Goal: Task Accomplishment & Management: Manage account settings

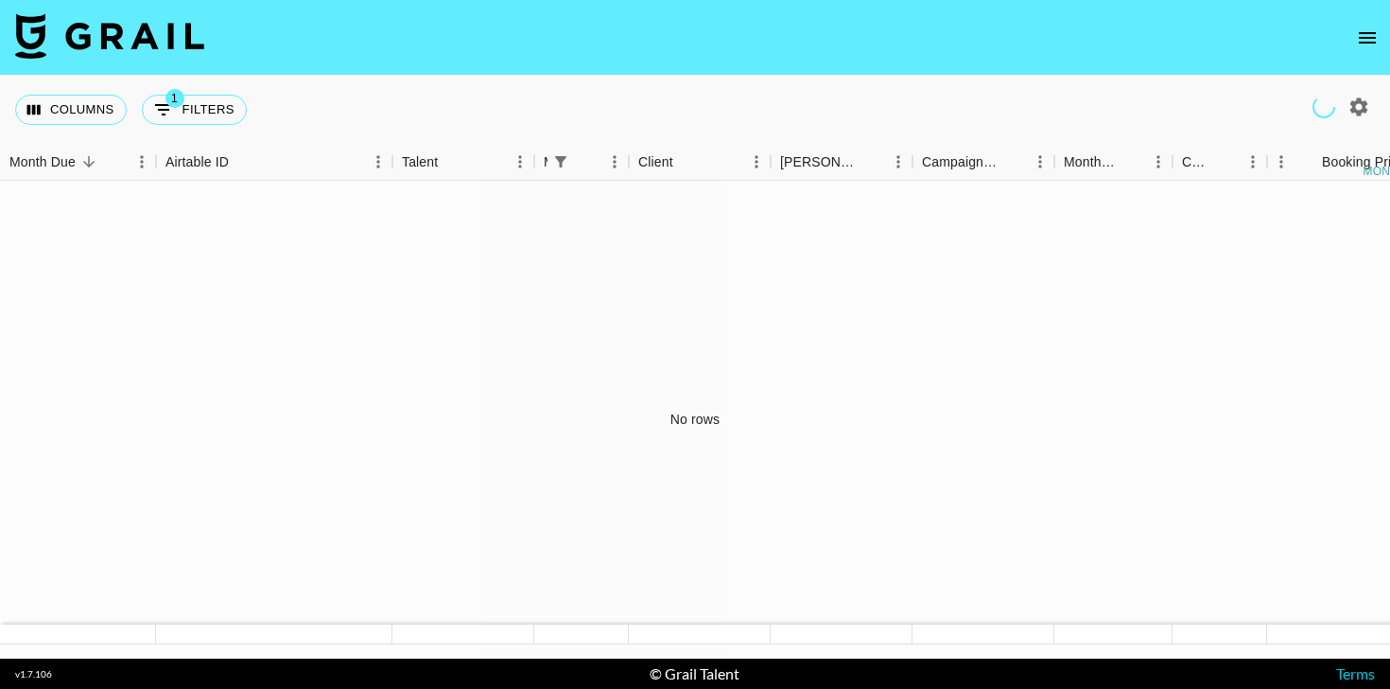
click at [1366, 15] on nav at bounding box center [695, 38] width 1390 height 76
click at [1367, 40] on icon "open drawer" at bounding box center [1367, 37] width 23 height 23
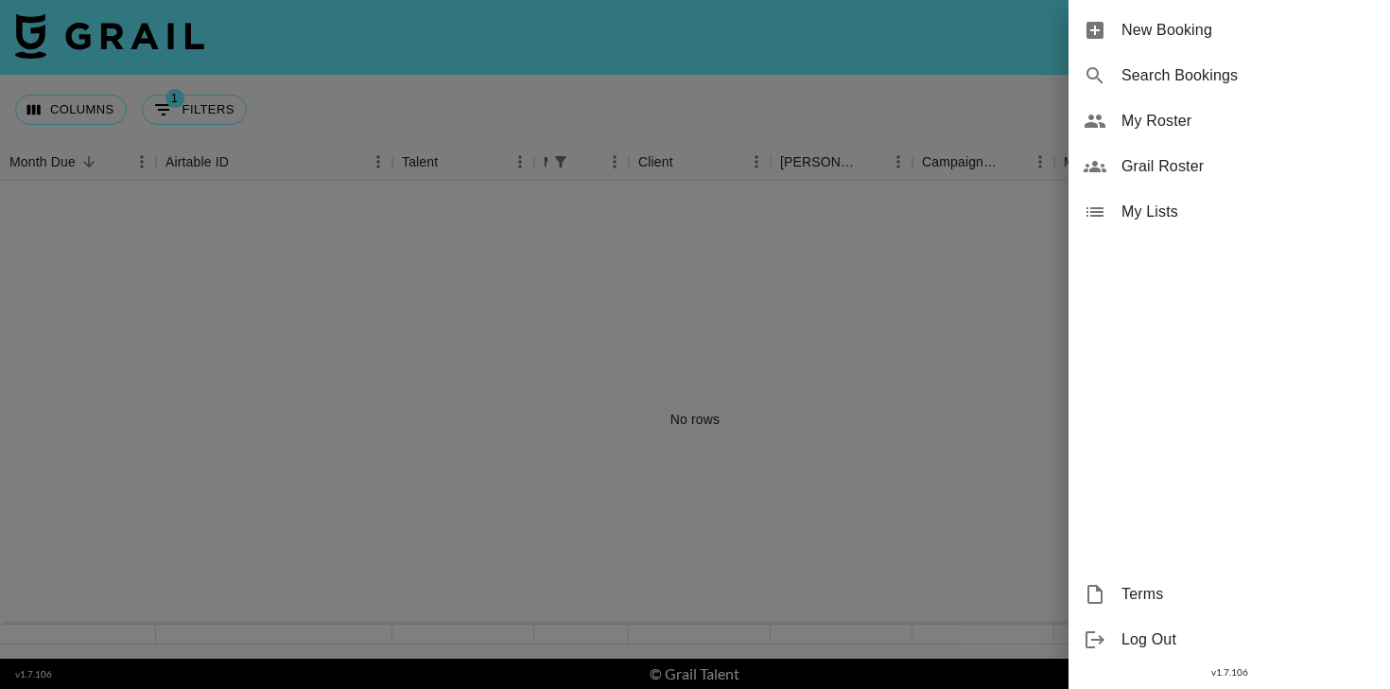
click at [1149, 118] on span "My Roster" at bounding box center [1248, 121] width 253 height 23
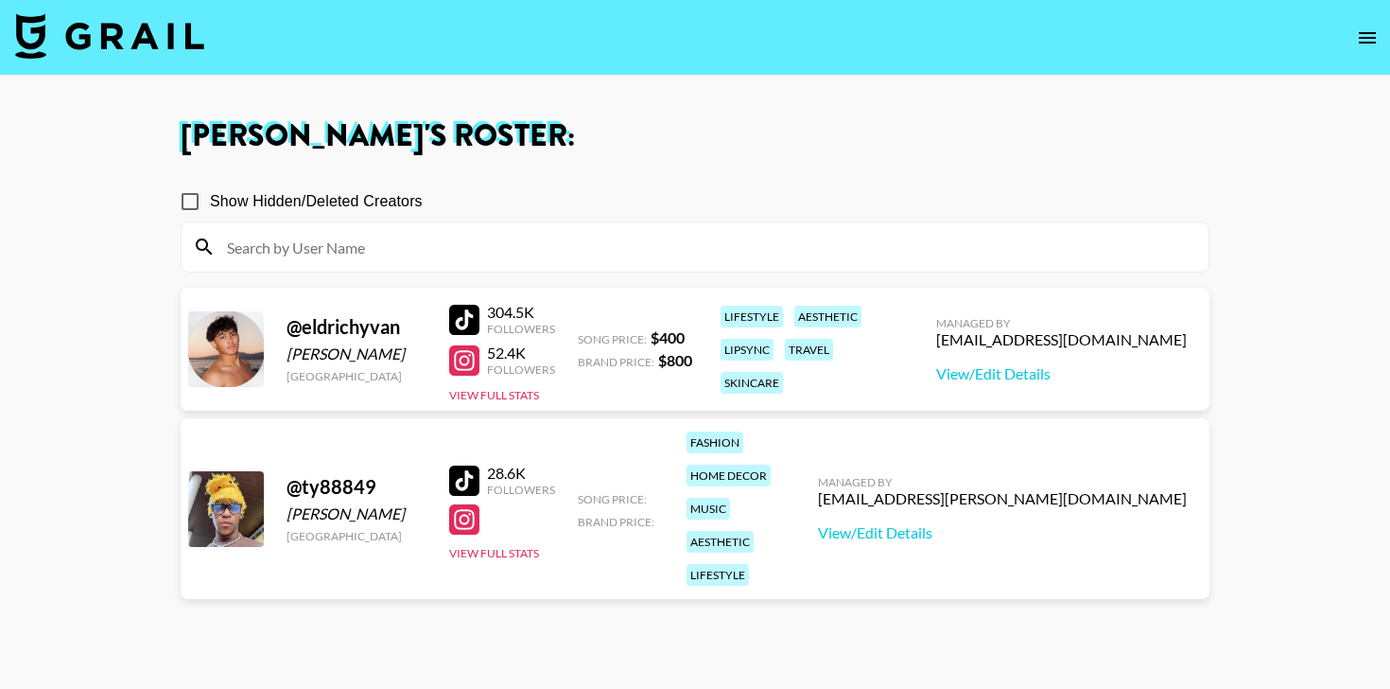
click at [1368, 23] on button "open drawer" at bounding box center [1368, 38] width 38 height 38
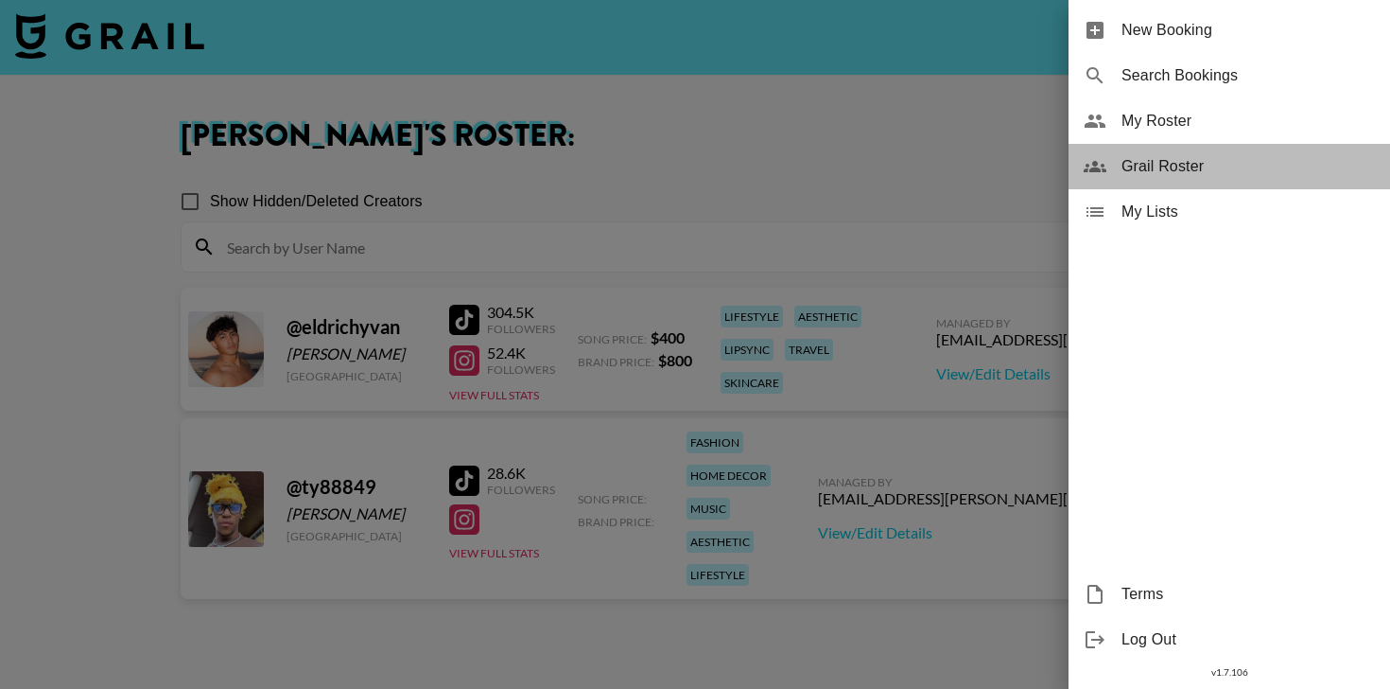
click at [1182, 159] on span "Grail Roster" at bounding box center [1248, 166] width 253 height 23
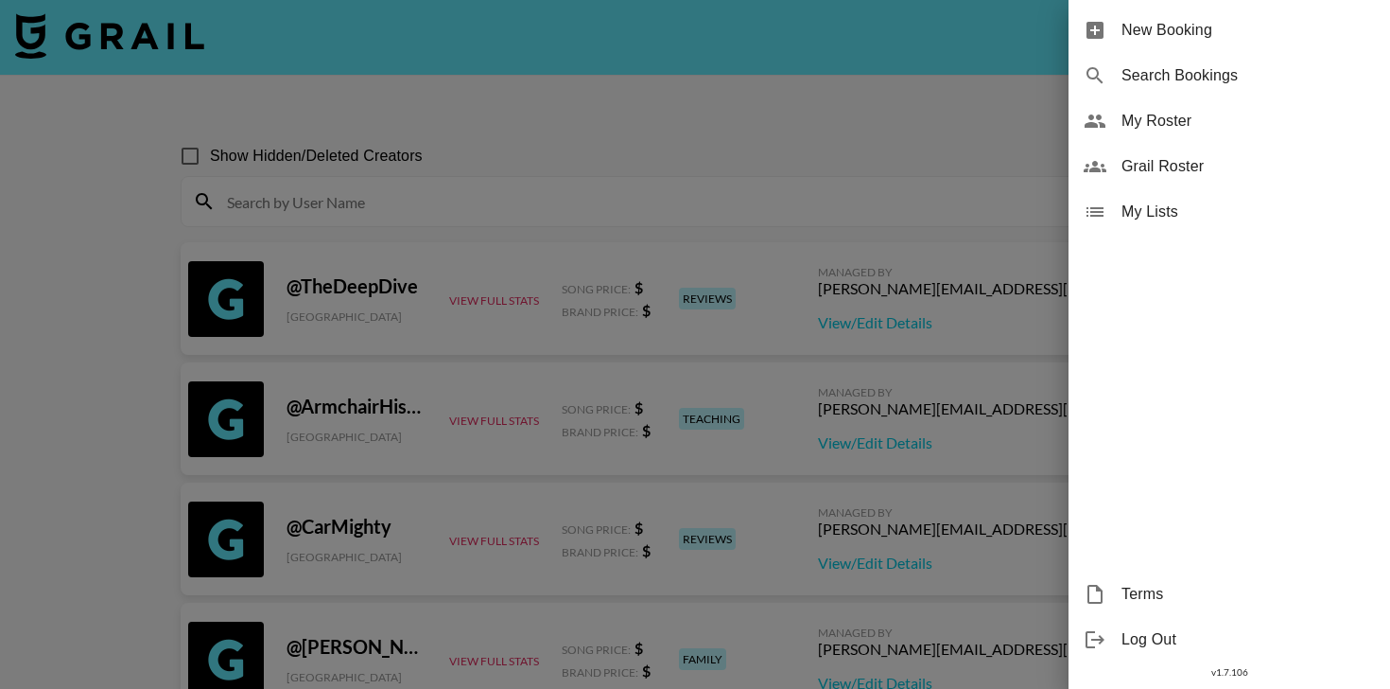
click at [562, 202] on div at bounding box center [695, 344] width 1390 height 689
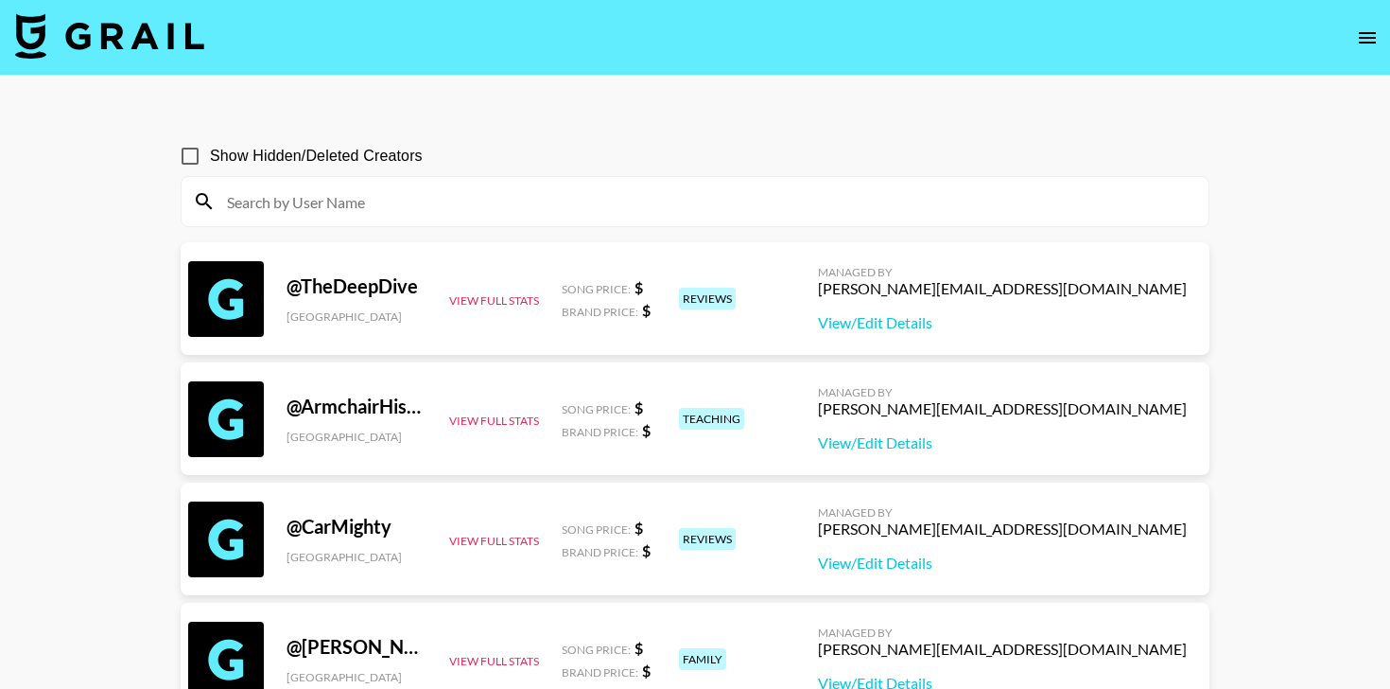
click at [520, 210] on input at bounding box center [707, 201] width 982 height 30
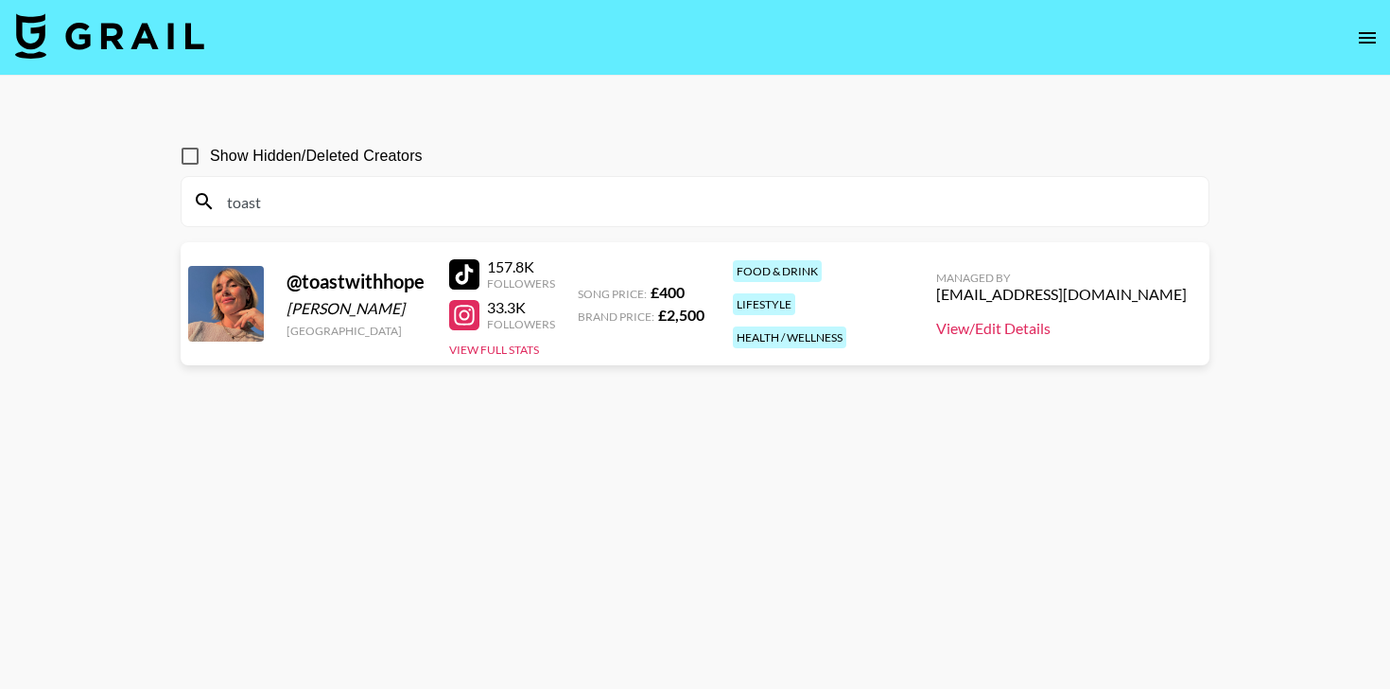
type input "toast"
click at [1059, 323] on link "View/Edit Details" at bounding box center [1061, 328] width 251 height 19
click at [467, 322] on div at bounding box center [464, 315] width 30 height 30
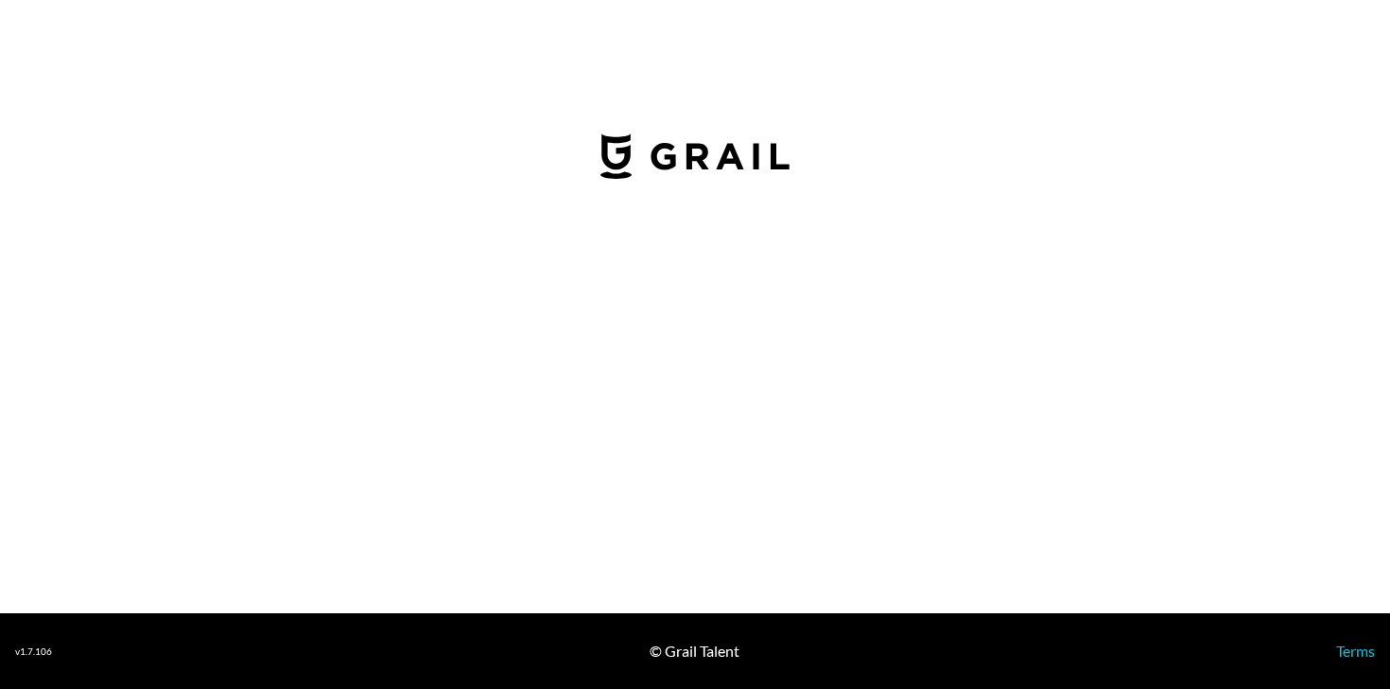
select select "GBP"
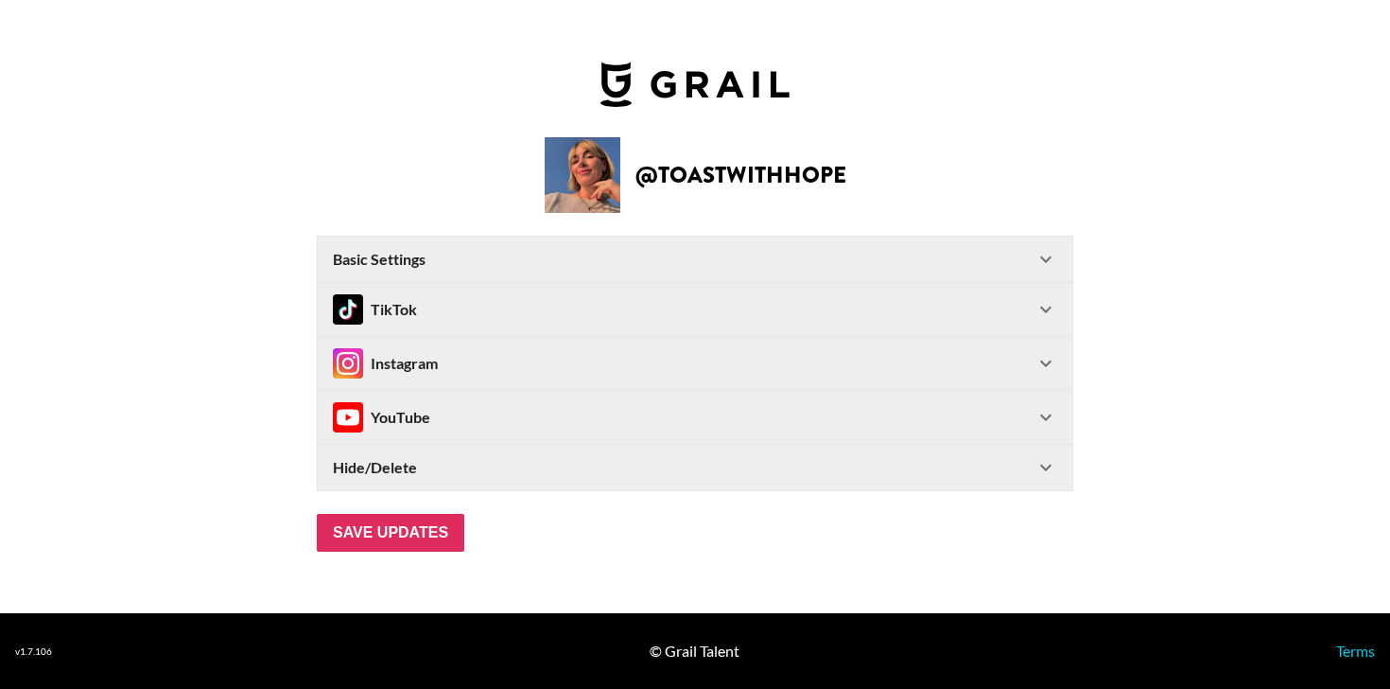
click at [942, 243] on Settings-header "Basic Settings" at bounding box center [695, 258] width 755 height 45
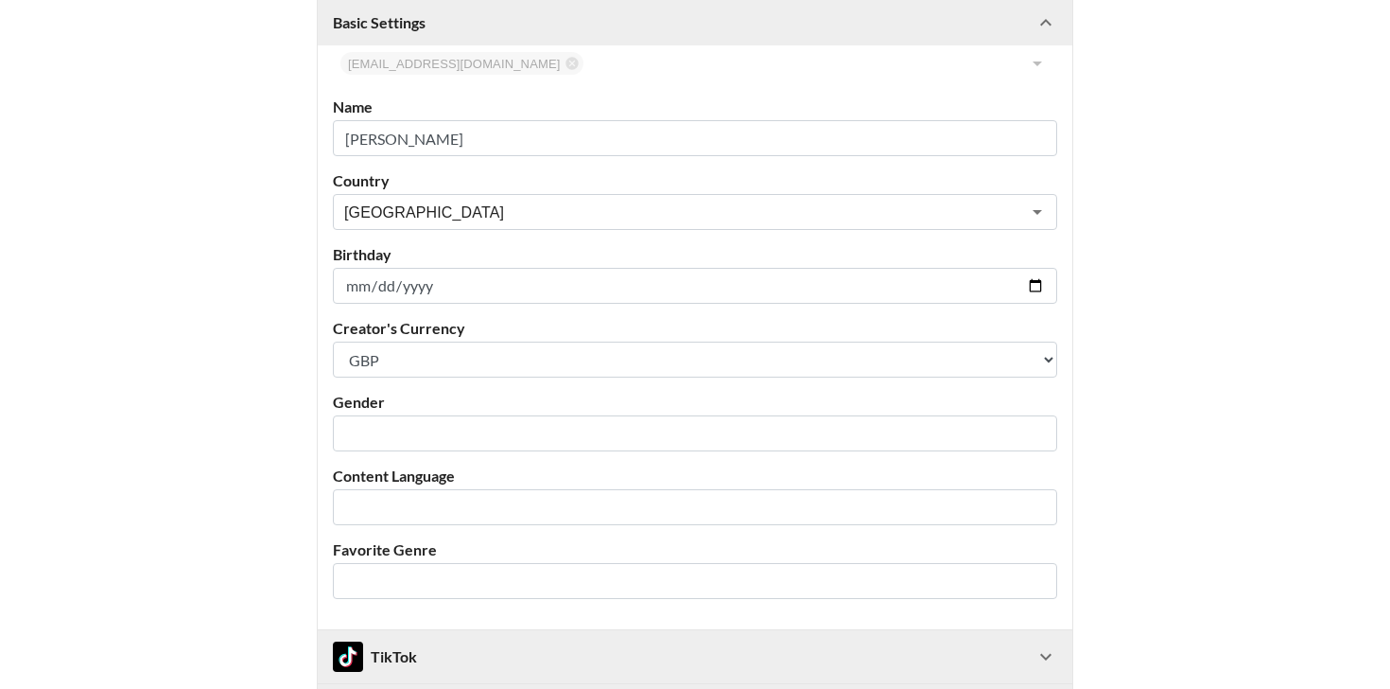
scroll to position [587, 0]
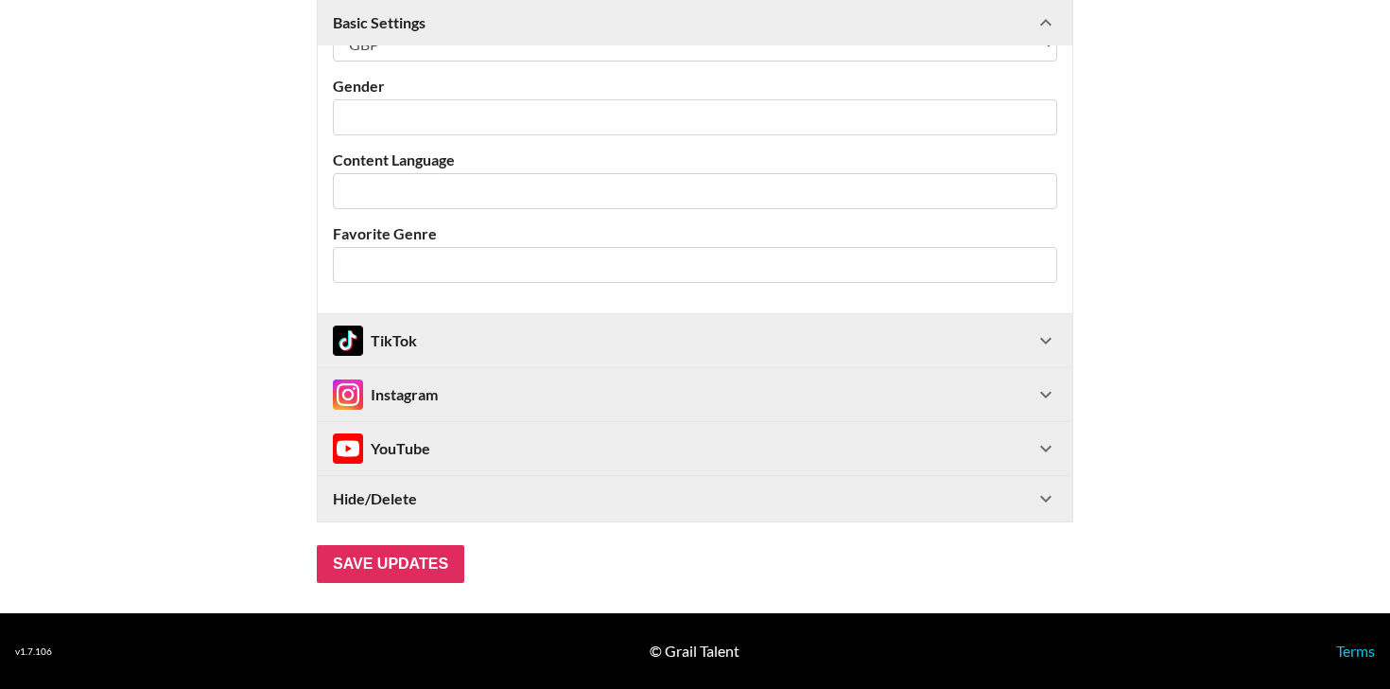
click at [861, 340] on div "TikTok" at bounding box center [684, 340] width 702 height 30
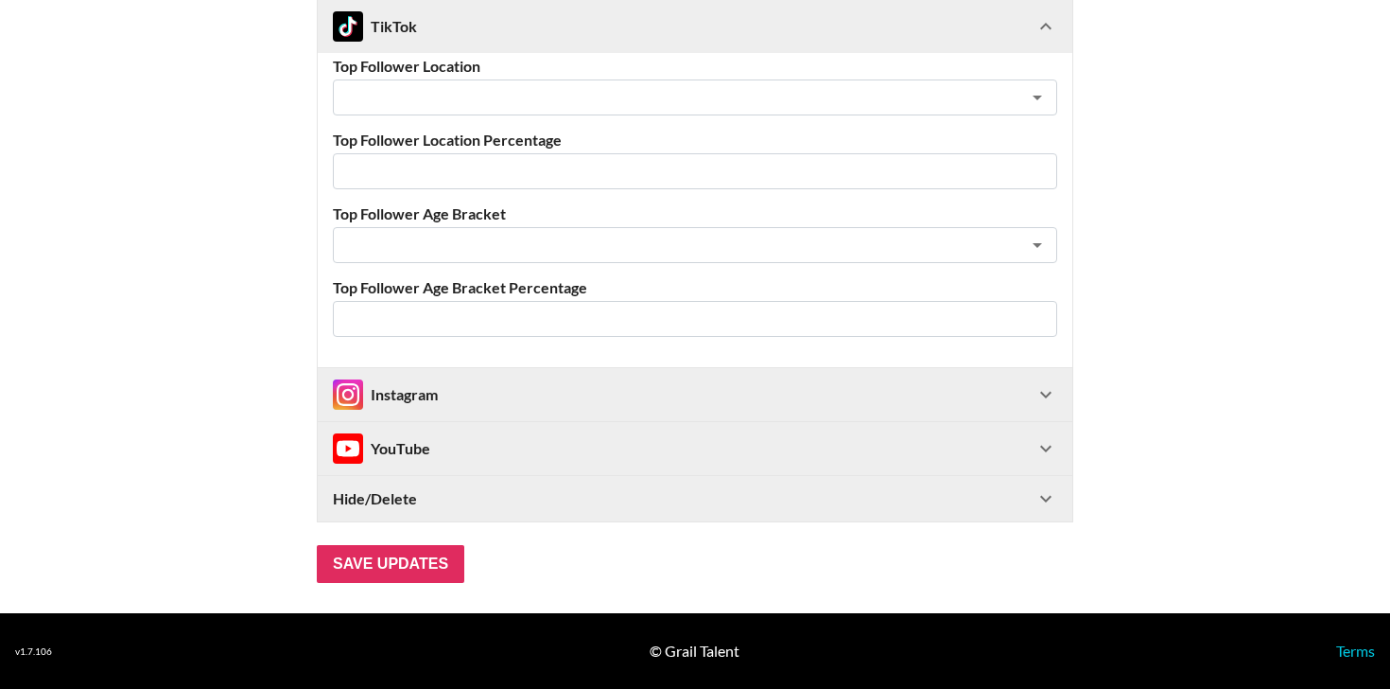
click at [856, 377] on div "Instagram" at bounding box center [695, 394] width 755 height 53
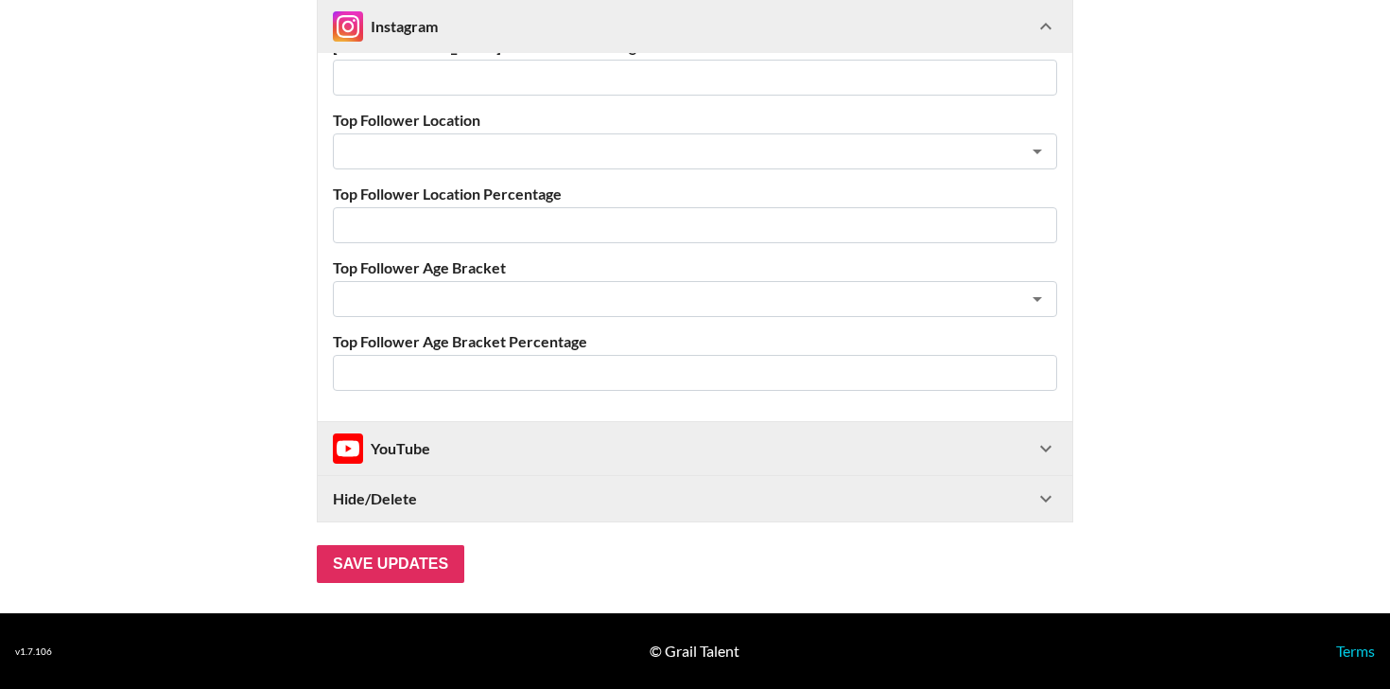
click at [855, 445] on div "YouTube" at bounding box center [684, 448] width 702 height 30
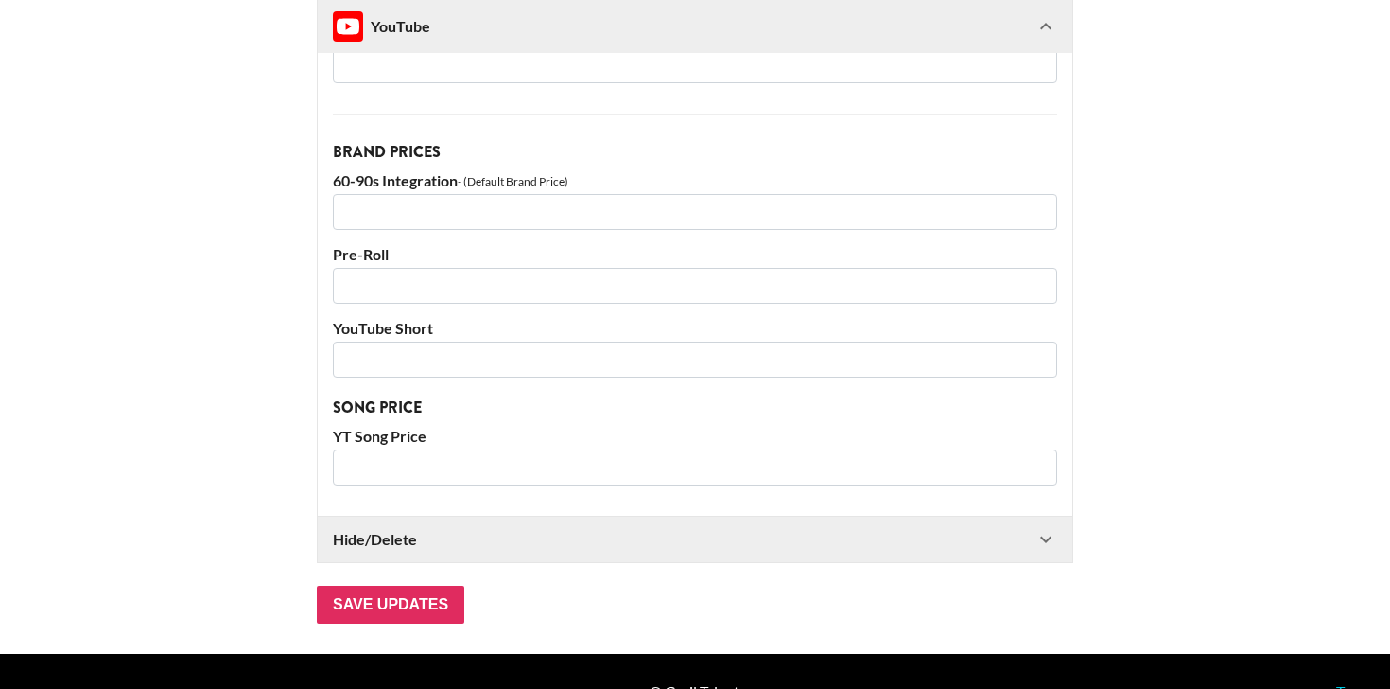
scroll to position [3230, 0]
